Goal: Information Seeking & Learning: Learn about a topic

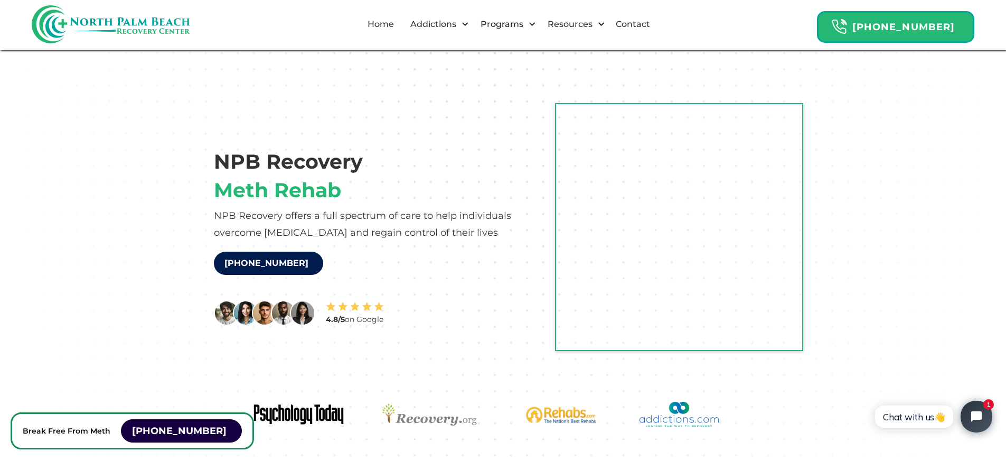
scroll to position [11899, 0]
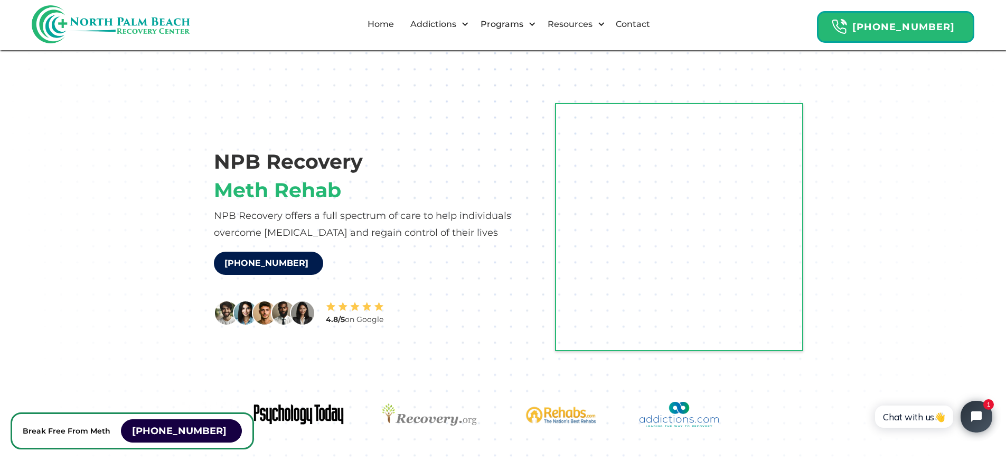
scroll to position [6602, 0]
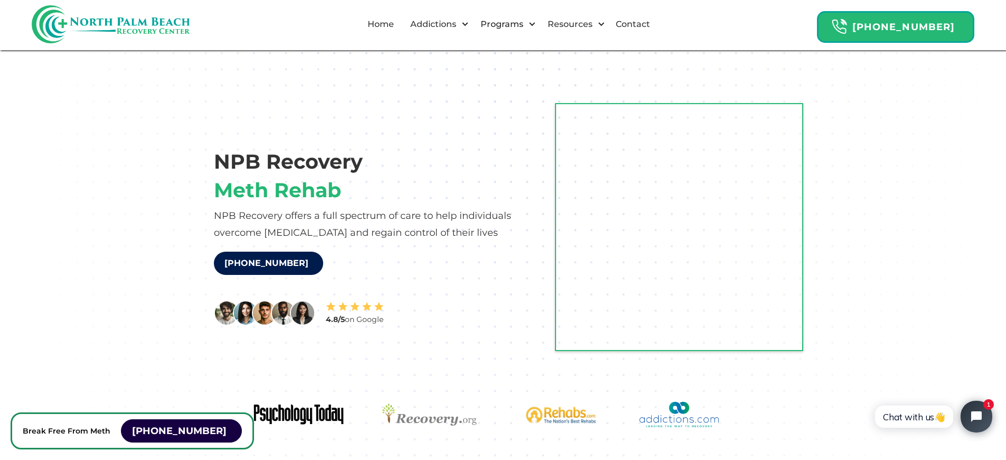
scroll to position [11899, 0]
